Goal: Transaction & Acquisition: Purchase product/service

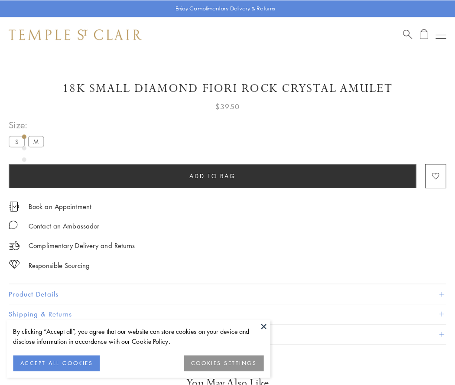
scroll to position [51, 0]
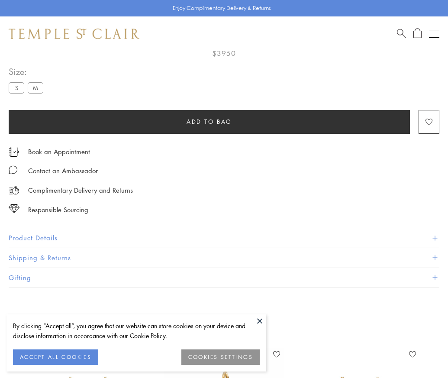
click at [209, 121] on span "Add to bag" at bounding box center [209, 122] width 45 height 10
